Goal: Navigation & Orientation: Find specific page/section

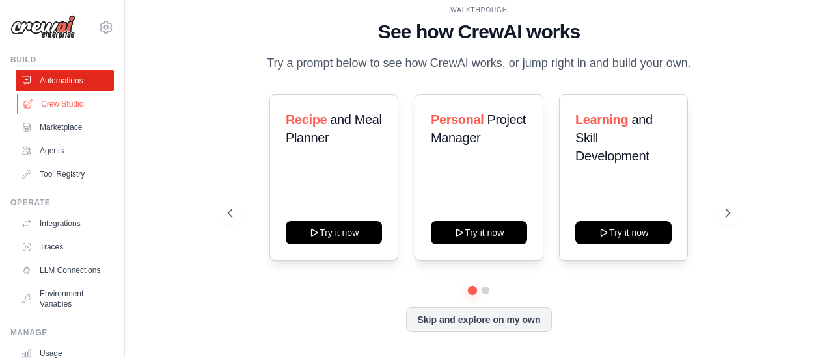
click at [62, 106] on link "Crew Studio" at bounding box center [66, 104] width 98 height 21
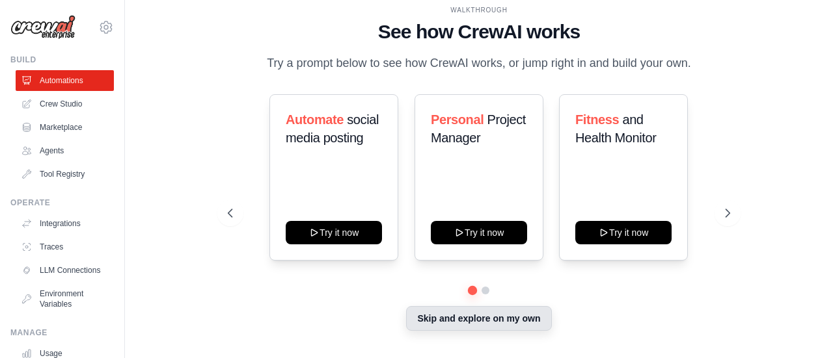
click at [474, 321] on button "Skip and explore on my own" at bounding box center [478, 318] width 145 height 25
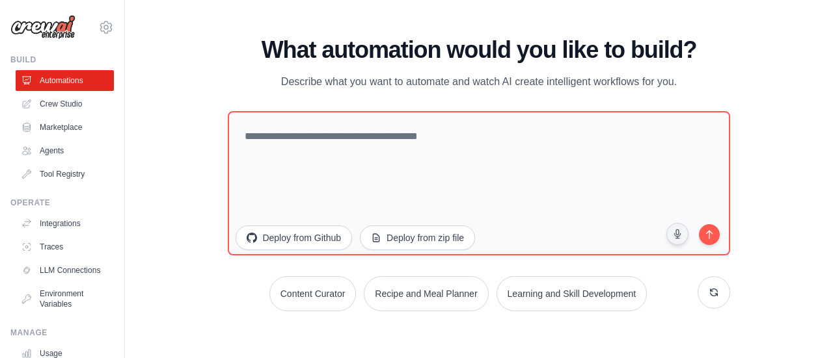
click at [474, 321] on div "WALKTHROUGH See how [PERSON_NAME] works Try a prompt below to see how [PERSON_N…" at bounding box center [478, 179] width 533 height 285
